Goal: Use online tool/utility: Utilize a website feature to perform a specific function

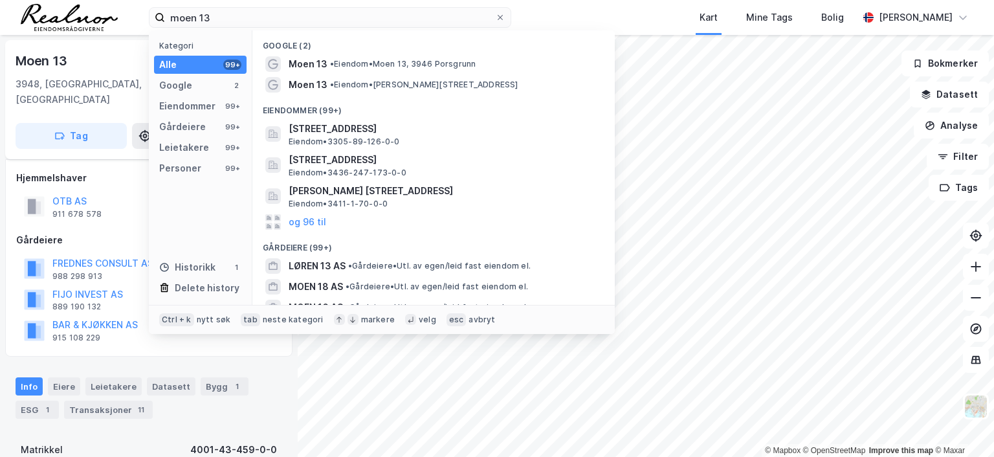
scroll to position [129, 0]
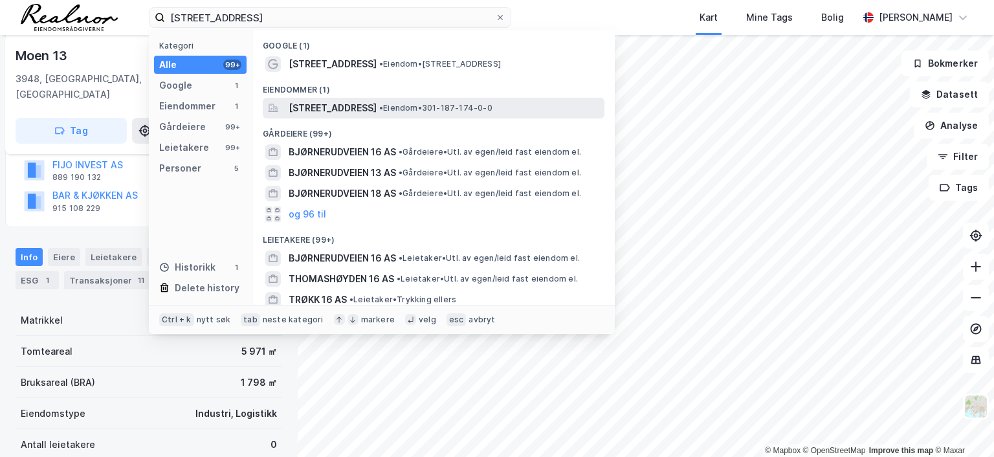
type input "[STREET_ADDRESS]"
click at [342, 112] on span "[STREET_ADDRESS]" at bounding box center [333, 108] width 88 height 16
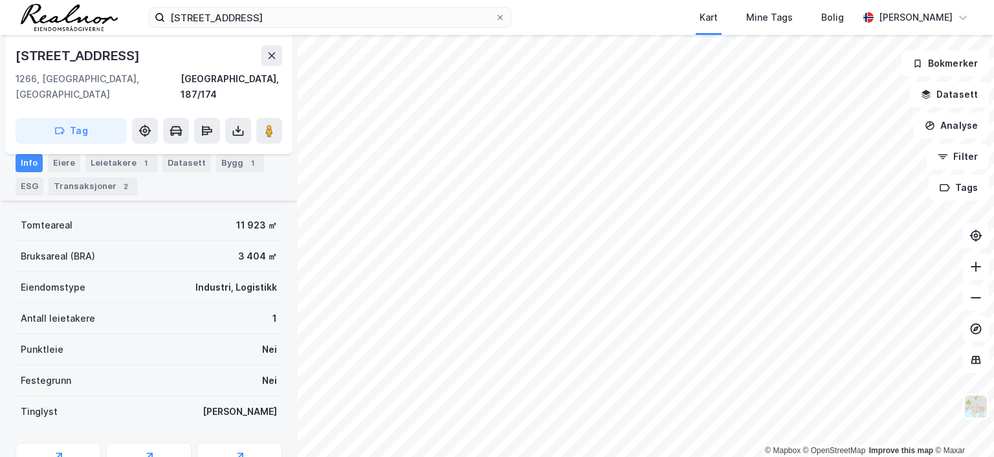
scroll to position [129, 0]
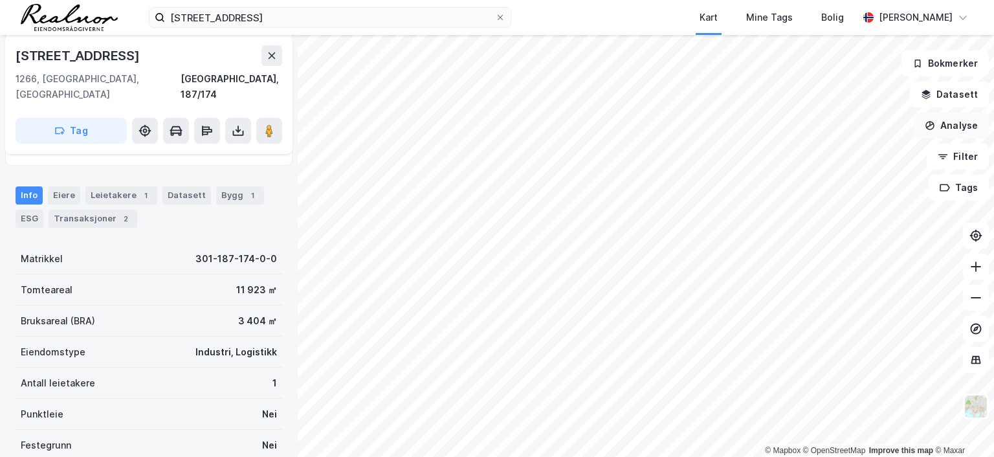
click at [950, 127] on button "Analyse" at bounding box center [951, 126] width 75 height 26
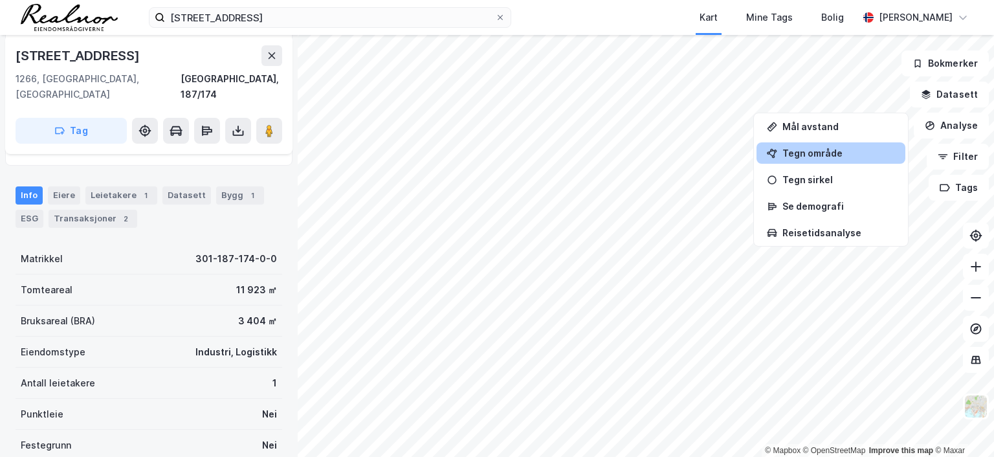
click at [812, 149] on div "Tegn område" at bounding box center [838, 153] width 113 height 11
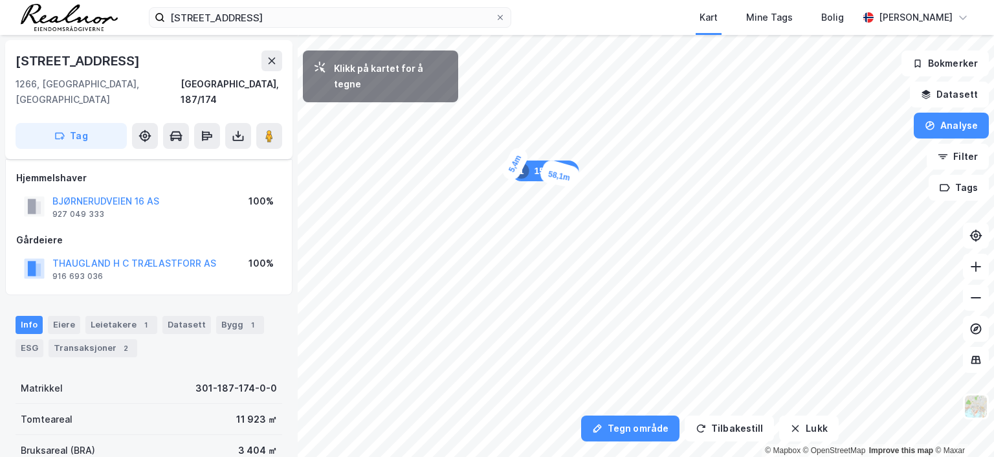
click at [512, 168] on div "5,4m" at bounding box center [515, 164] width 31 height 38
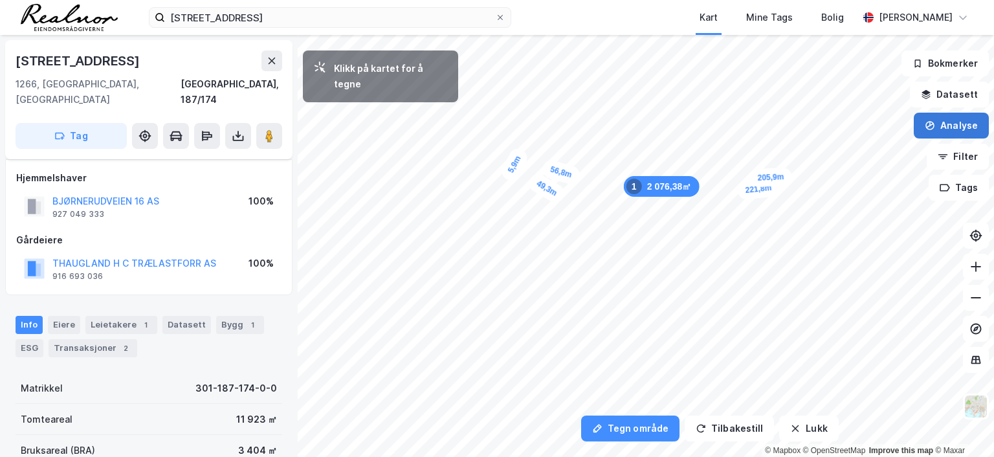
click at [947, 124] on button "Analyse" at bounding box center [951, 126] width 75 height 26
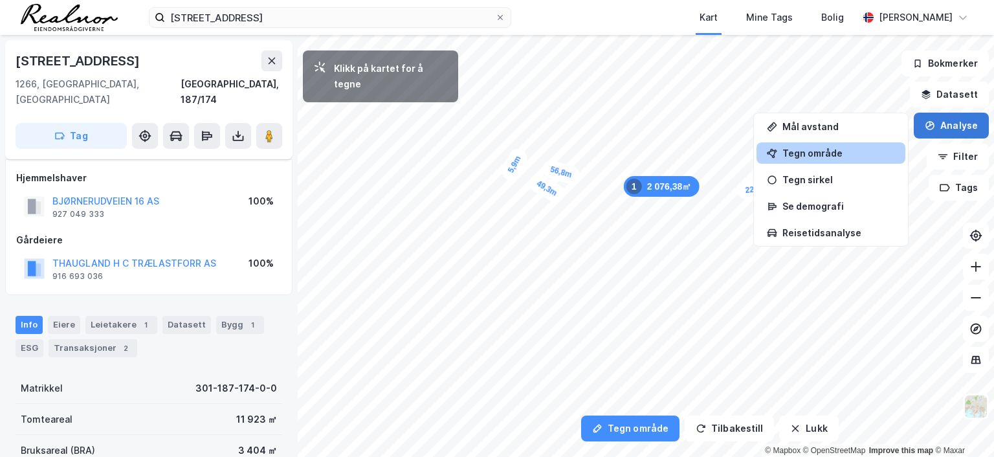
click at [947, 121] on button "Analyse" at bounding box center [951, 126] width 75 height 26
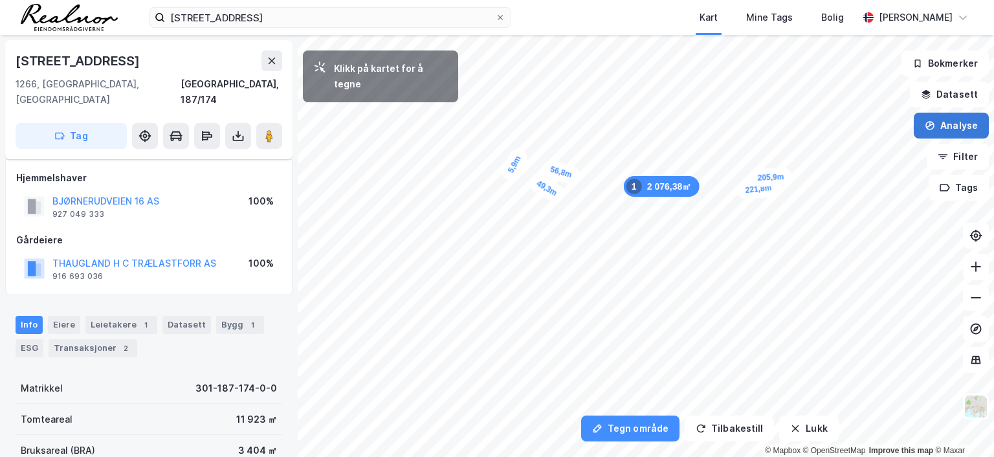
click at [945, 127] on button "Analyse" at bounding box center [951, 126] width 75 height 26
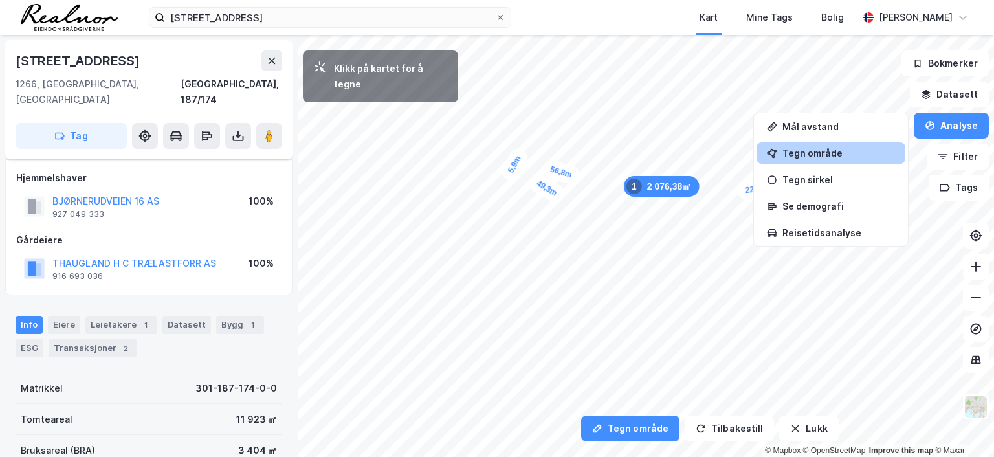
click at [854, 150] on div "Tegn område" at bounding box center [838, 153] width 113 height 11
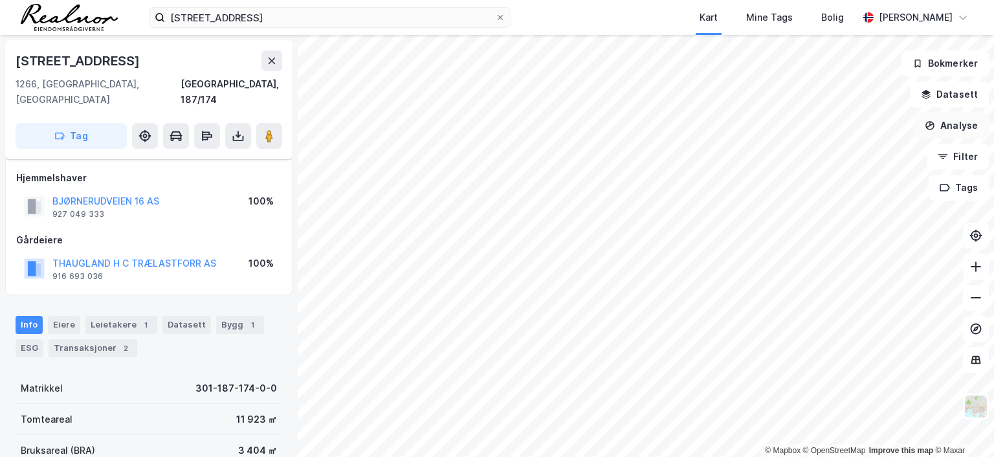
click at [947, 125] on button "Analyse" at bounding box center [951, 126] width 75 height 26
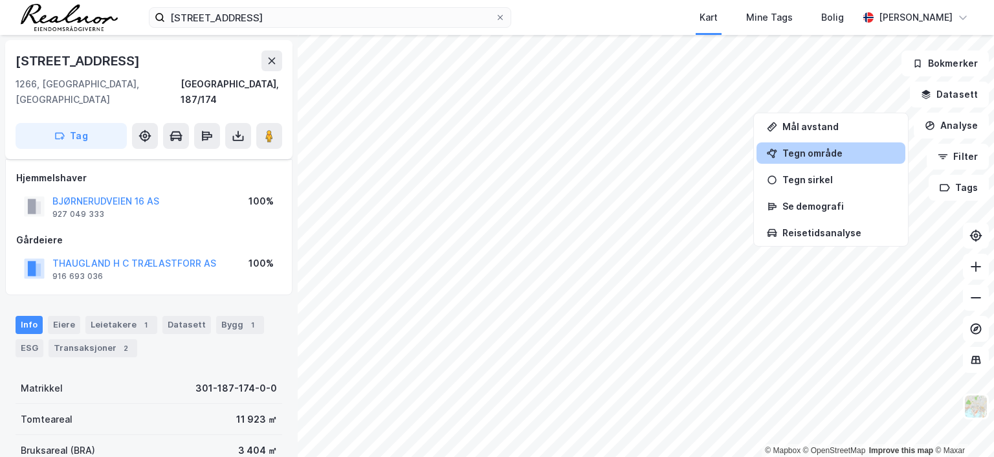
click at [844, 154] on div "Tegn område" at bounding box center [838, 153] width 113 height 11
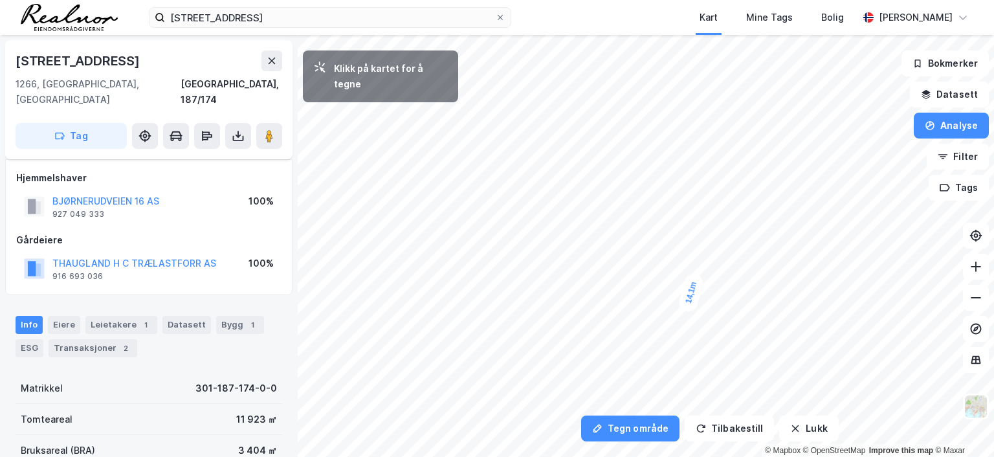
click at [688, 304] on div "14,1m" at bounding box center [690, 292] width 27 height 41
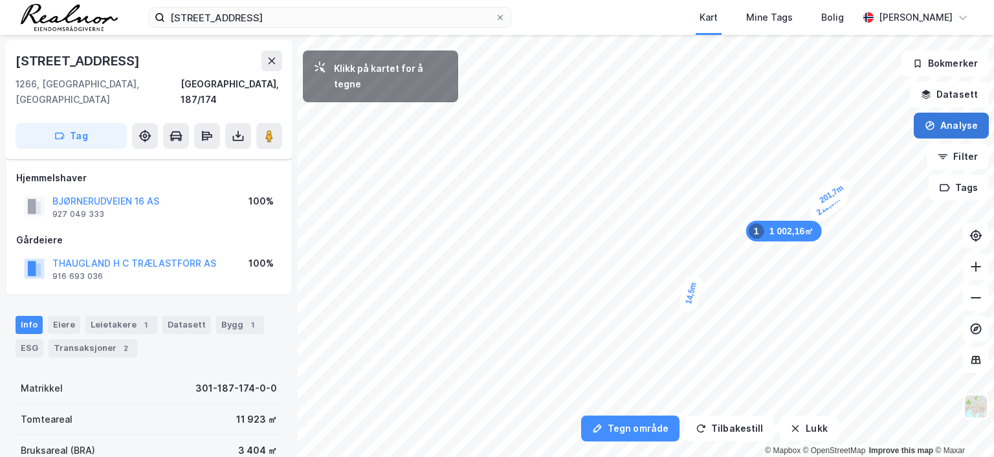
click at [951, 122] on button "Analyse" at bounding box center [951, 126] width 75 height 26
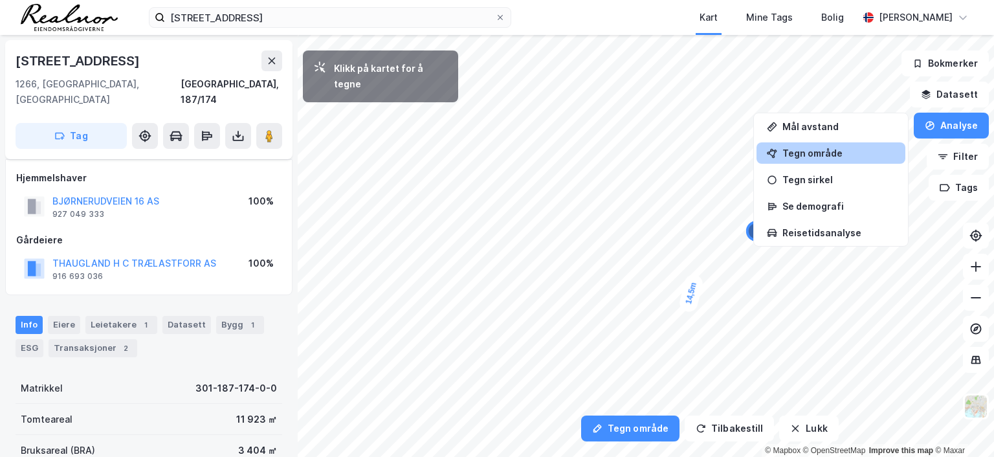
click at [831, 151] on div "Tegn område" at bounding box center [838, 153] width 113 height 11
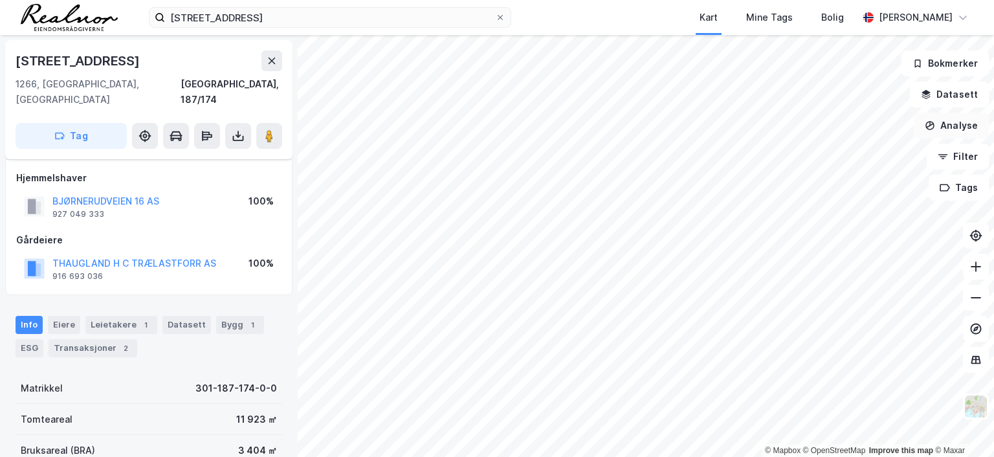
click at [935, 126] on icon "button" at bounding box center [930, 125] width 10 height 10
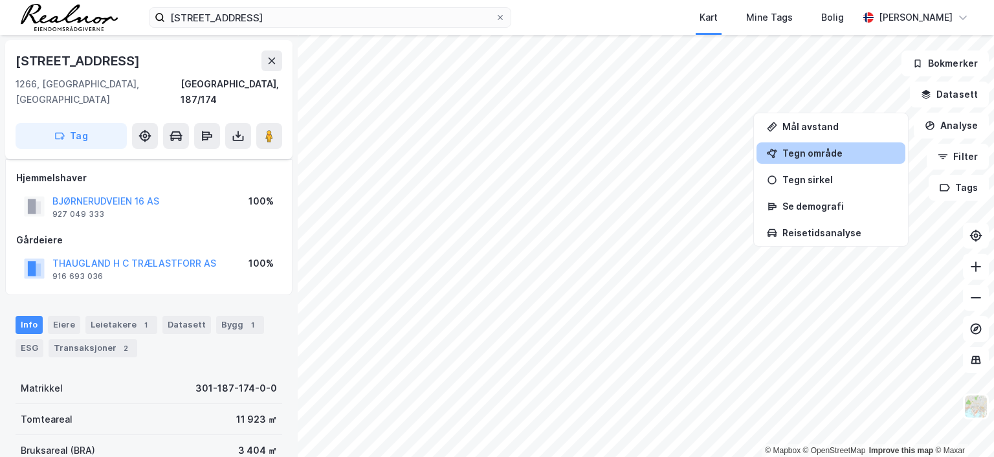
click at [822, 148] on div "Tegn område" at bounding box center [838, 153] width 113 height 11
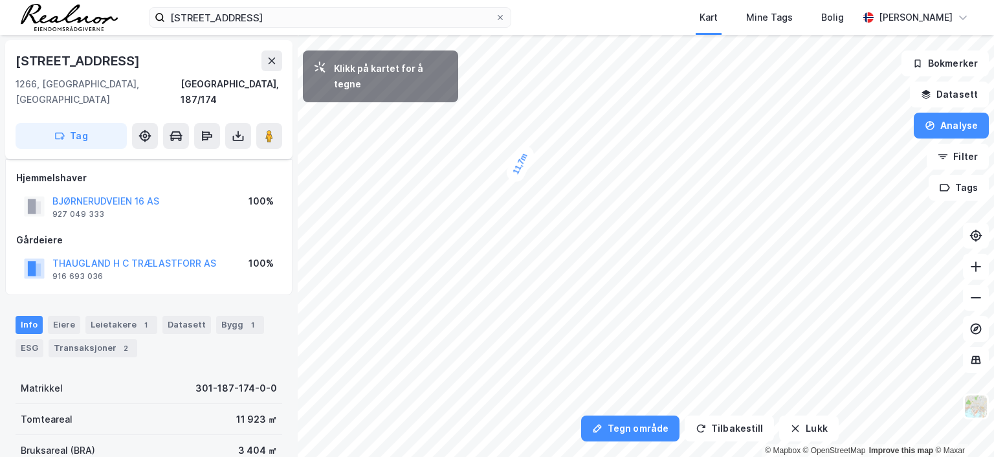
click at [516, 173] on div "11,7m" at bounding box center [520, 163] width 33 height 41
click at [611, 186] on div "17,3m" at bounding box center [605, 199] width 31 height 41
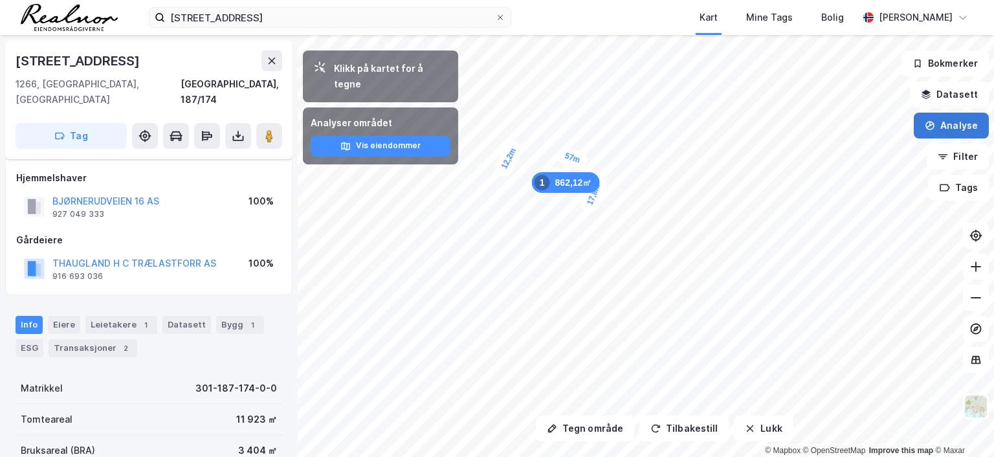
click at [950, 125] on button "Analyse" at bounding box center [951, 126] width 75 height 26
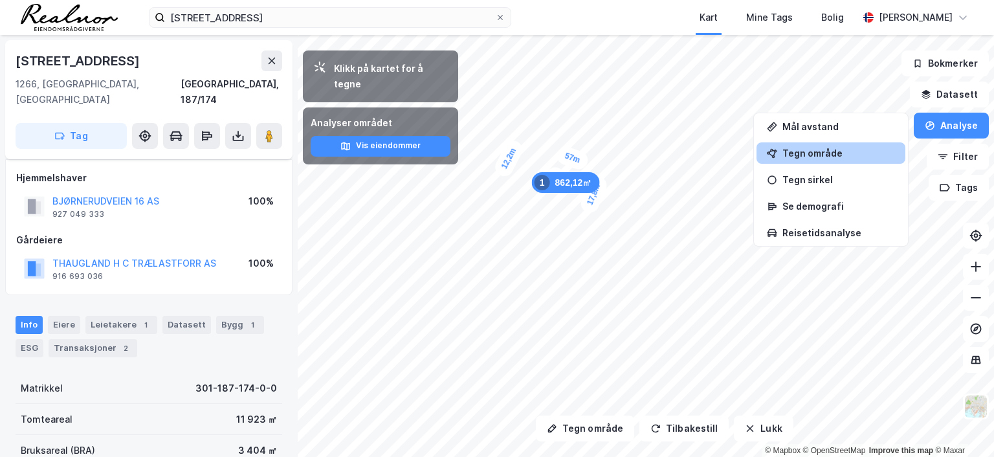
click at [820, 157] on div "Tegn område" at bounding box center [838, 153] width 113 height 11
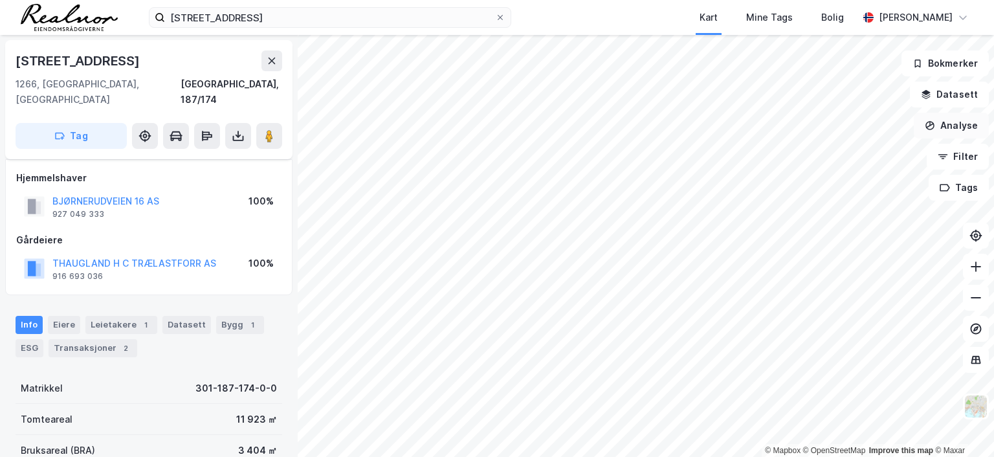
click at [947, 129] on button "Analyse" at bounding box center [951, 126] width 75 height 26
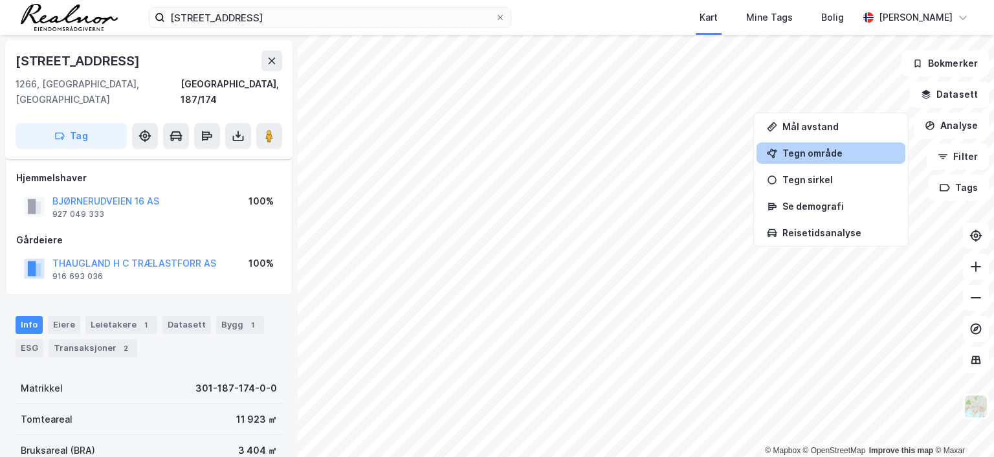
click at [821, 153] on div "Tegn område" at bounding box center [838, 153] width 113 height 11
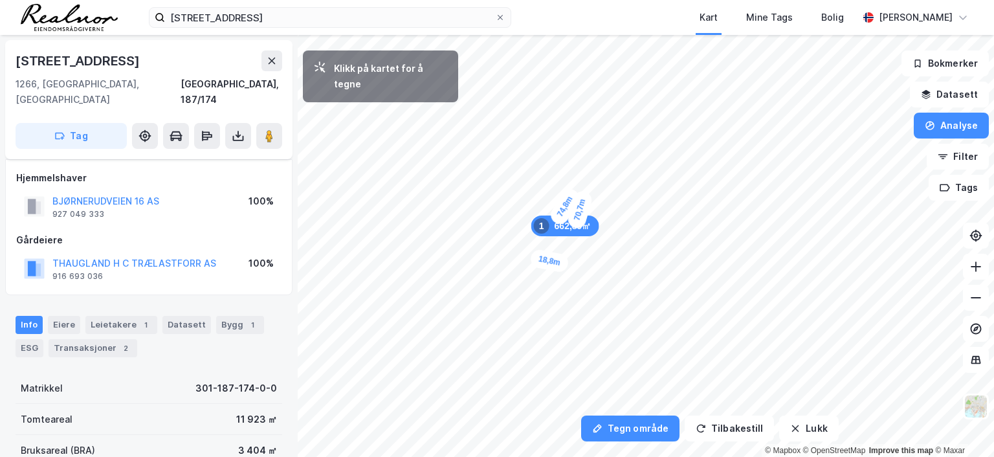
click at [536, 259] on div "18,8m" at bounding box center [549, 260] width 40 height 25
click at [531, 240] on div "11,7m" at bounding box center [534, 249] width 28 height 41
click at [551, 219] on div "17,6m" at bounding box center [540, 229] width 39 height 39
click at [540, 197] on div "14,9m" at bounding box center [545, 208] width 33 height 41
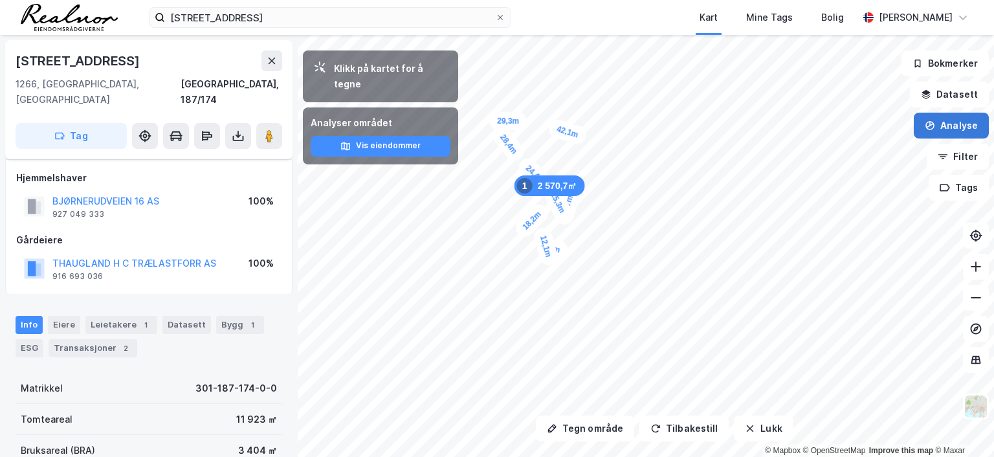
click at [956, 127] on button "Analyse" at bounding box center [951, 126] width 75 height 26
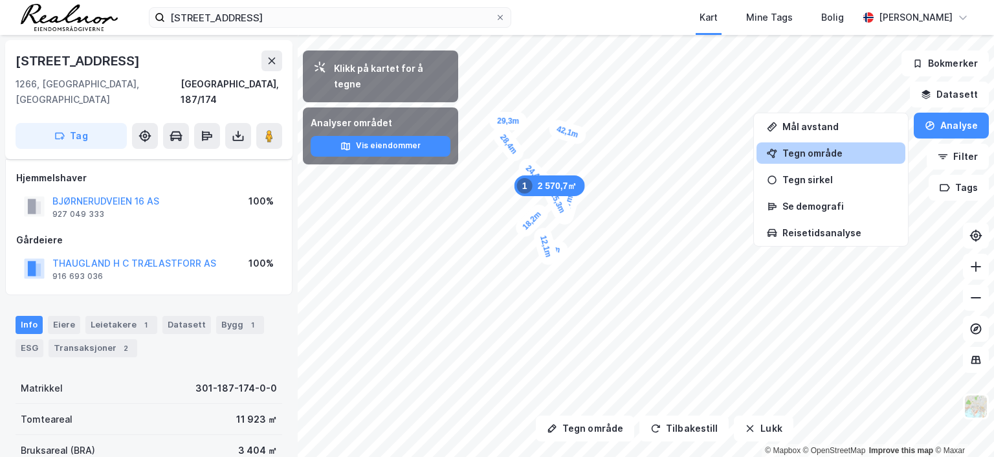
click at [826, 156] on div "Tegn område" at bounding box center [838, 153] width 113 height 11
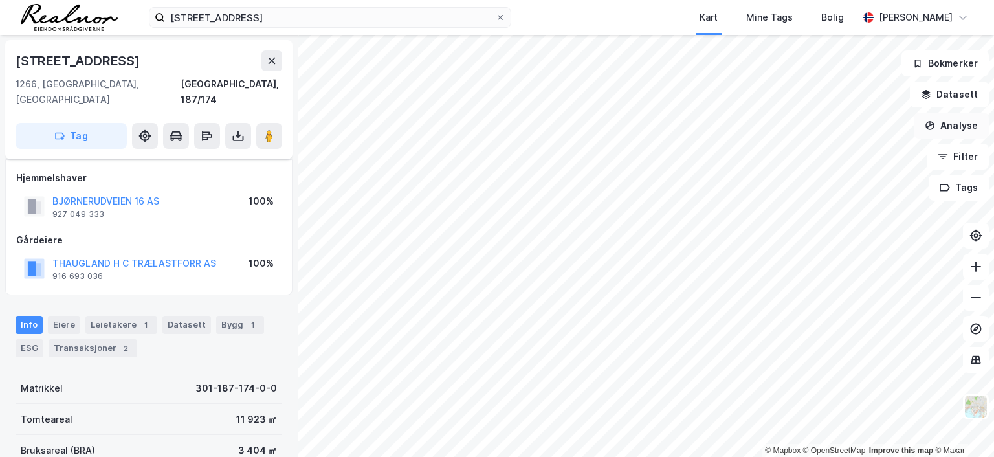
click at [962, 124] on button "Analyse" at bounding box center [951, 126] width 75 height 26
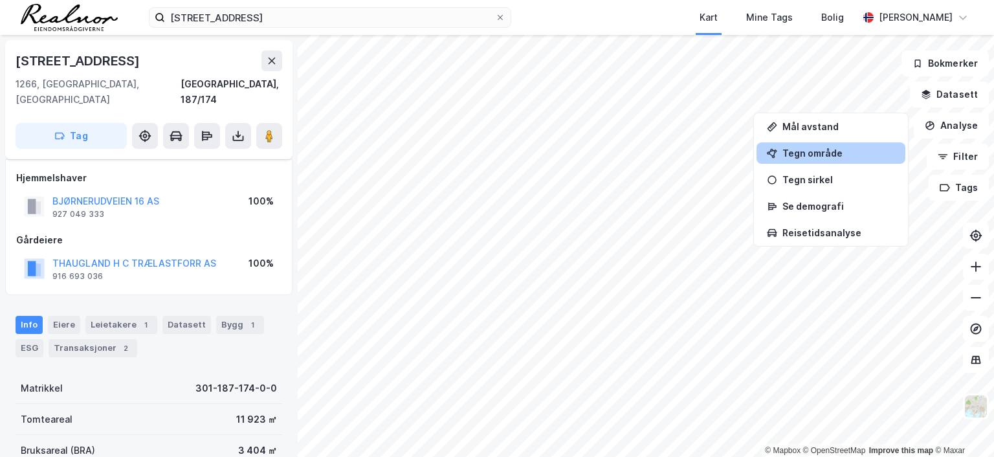
click at [816, 152] on div "Tegn område" at bounding box center [838, 153] width 113 height 11
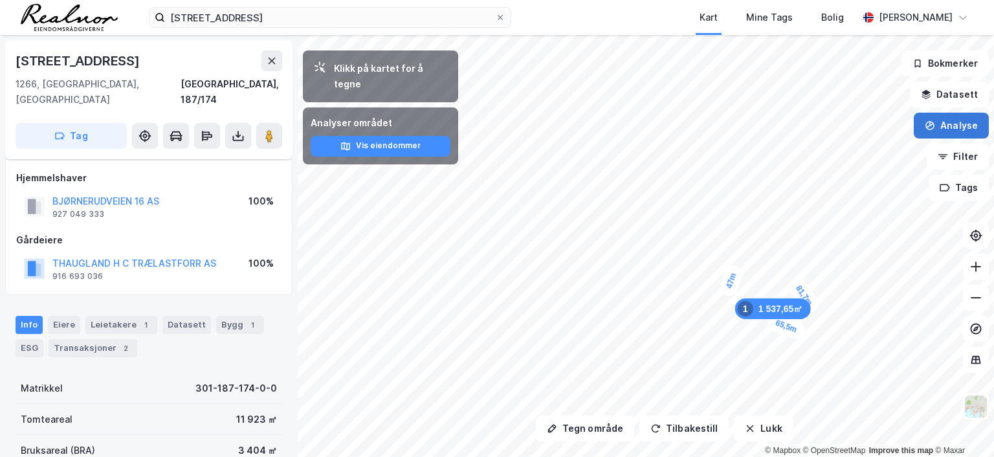
click at [960, 123] on button "Analyse" at bounding box center [951, 126] width 75 height 26
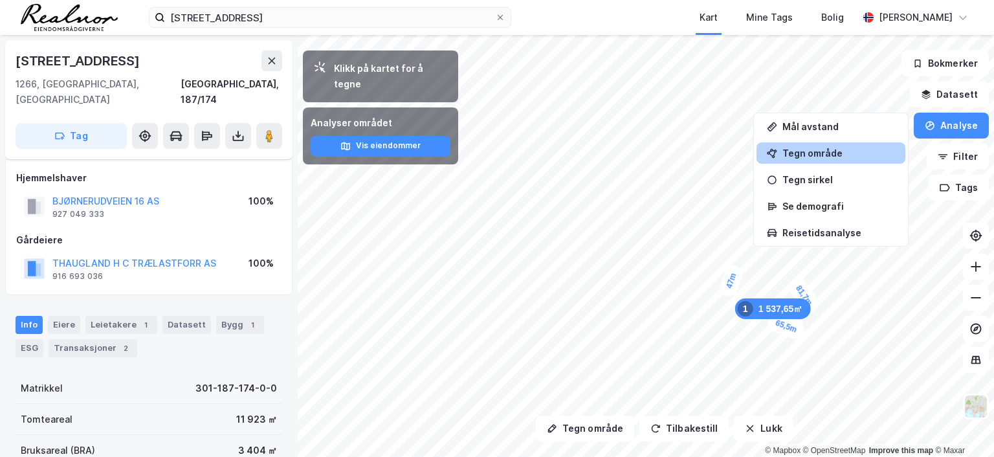
click at [845, 156] on div "Tegn område" at bounding box center [838, 153] width 113 height 11
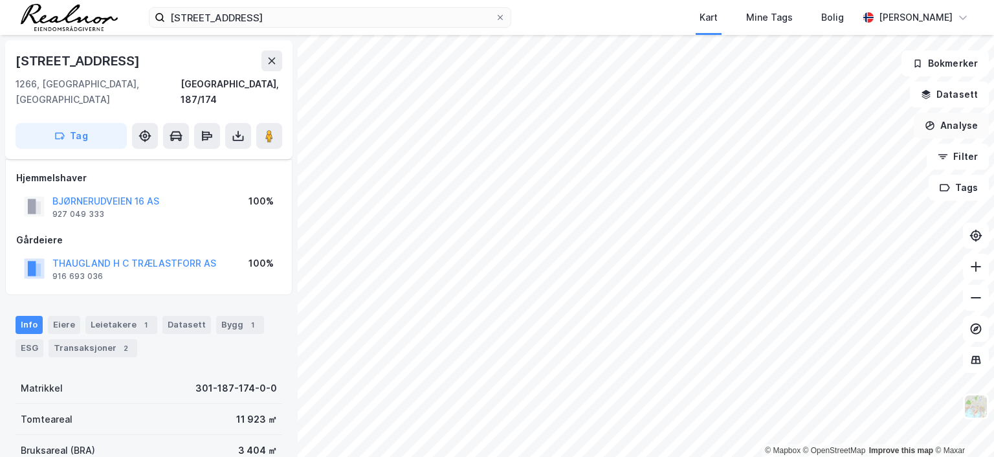
click at [950, 124] on button "Analyse" at bounding box center [951, 126] width 75 height 26
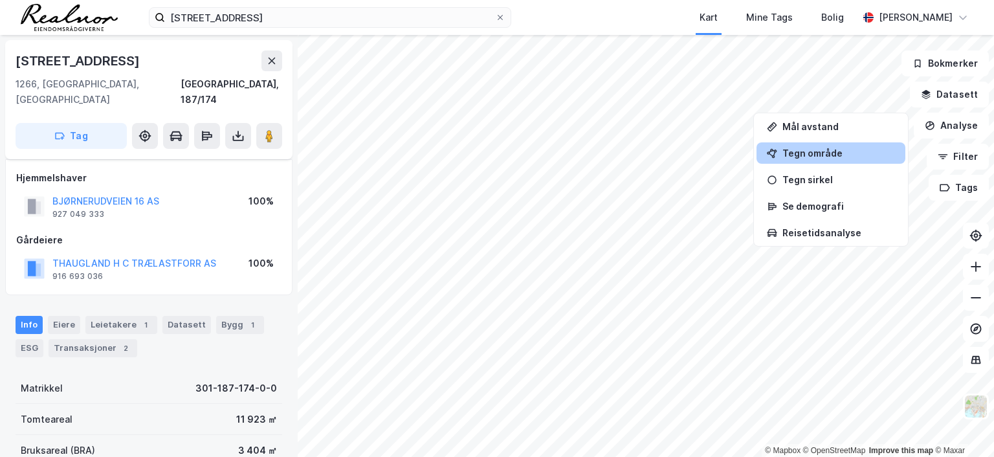
click at [830, 152] on div "Tegn område" at bounding box center [838, 153] width 113 height 11
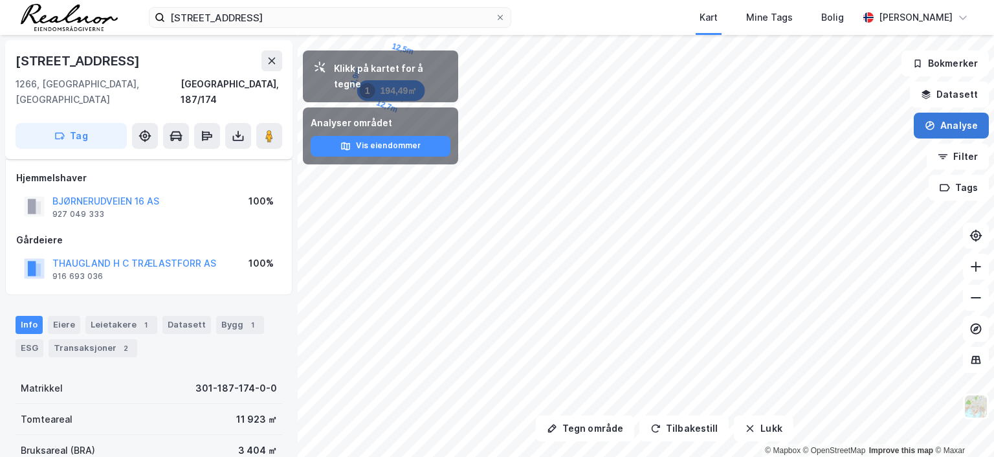
click at [939, 125] on button "Analyse" at bounding box center [951, 126] width 75 height 26
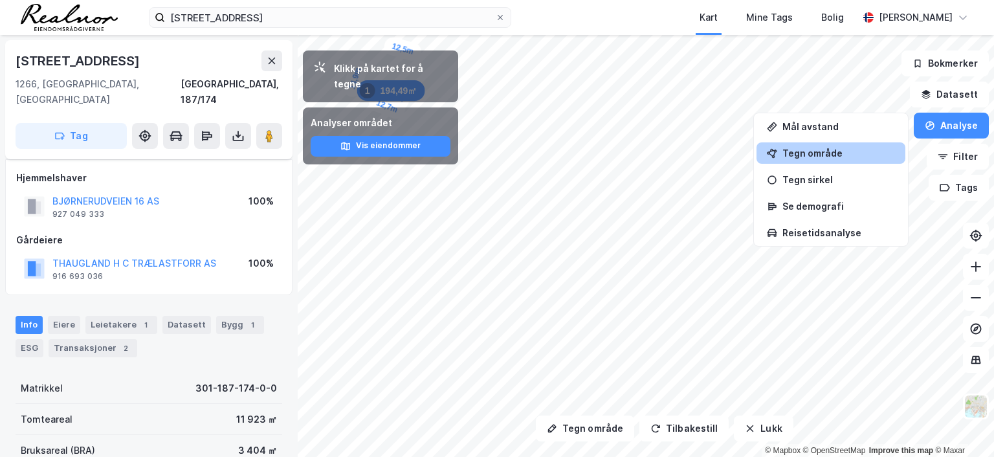
click at [817, 151] on div "Tegn område" at bounding box center [838, 153] width 113 height 11
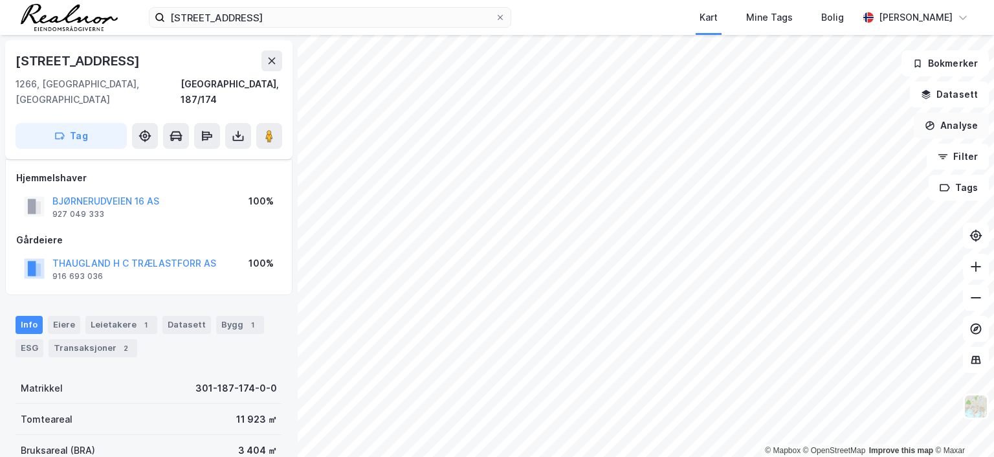
click at [938, 126] on button "Analyse" at bounding box center [951, 126] width 75 height 26
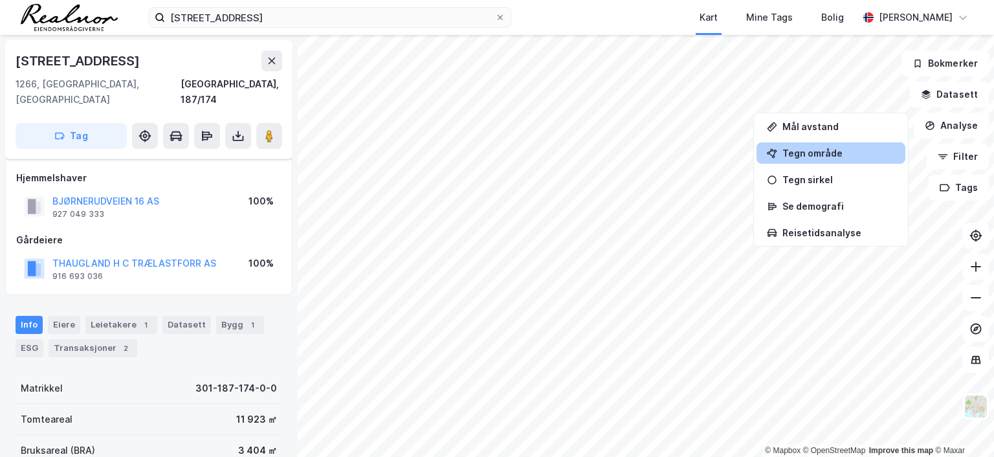
click at [828, 149] on div "Tegn område" at bounding box center [838, 153] width 113 height 11
